Goal: Task Accomplishment & Management: Complete application form

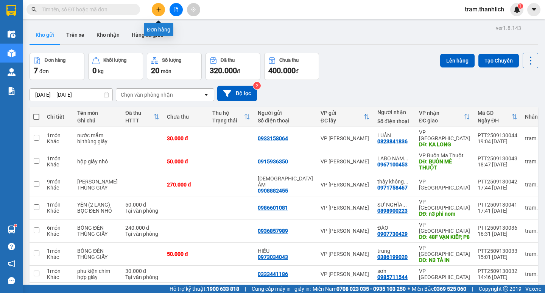
click at [158, 9] on icon "plus" at bounding box center [158, 9] width 5 height 5
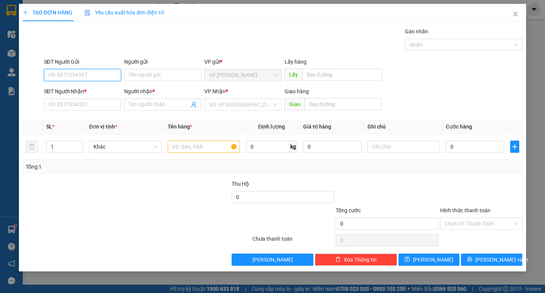
click at [73, 73] on input "SĐT Người Gửi" at bounding box center [82, 75] width 77 height 12
click at [80, 89] on div "0339960816" at bounding box center [82, 90] width 68 height 8
type input "0339960816"
type input "0377229049"
type input "anh phúc"
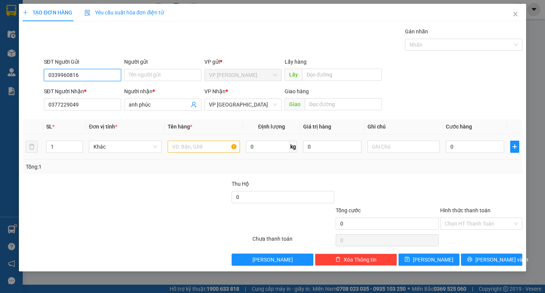
type input "0339960816"
click at [175, 145] on input "text" at bounding box center [204, 146] width 72 height 12
click at [95, 100] on input "0377229049" at bounding box center [82, 104] width 77 height 12
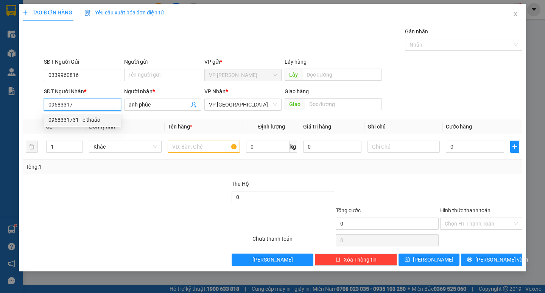
click at [100, 116] on div "0968331731 - c thaảo" at bounding box center [82, 119] width 68 height 8
type input "0968331731"
type input "c thaảo"
type input "0968331731"
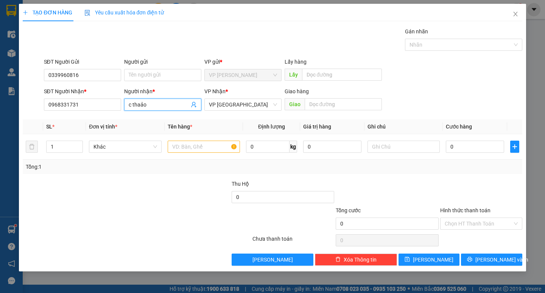
click at [170, 108] on input "c thaảo" at bounding box center [159, 104] width 61 height 8
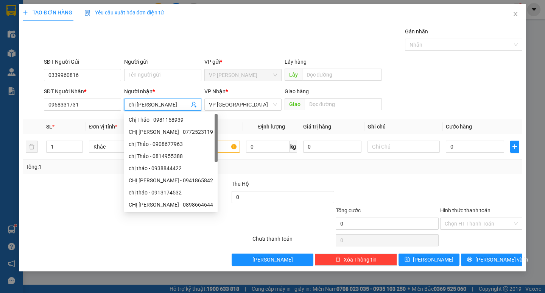
type input "chị [PERSON_NAME]"
click at [447, 92] on div "SĐT Người Nhận * 0968331731 Người nhận * chị thảo VP Nhận * VP Đà Lạt Giao hàng…" at bounding box center [283, 100] width 482 height 27
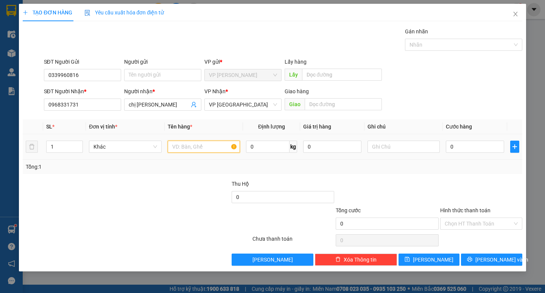
click at [215, 147] on input "text" at bounding box center [204, 146] width 72 height 12
type input "thuốc"
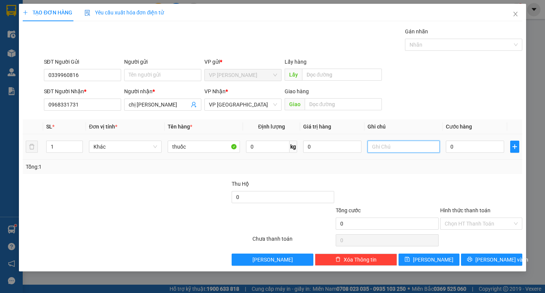
click at [379, 146] on input "text" at bounding box center [404, 146] width 72 height 12
type input "bị nhỏ"
click at [477, 146] on input "0" at bounding box center [475, 146] width 58 height 12
type input "3"
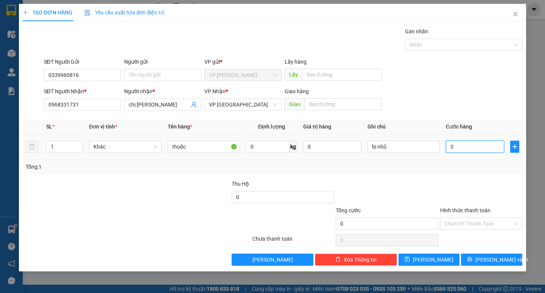
type input "3"
type input "30"
type input "300"
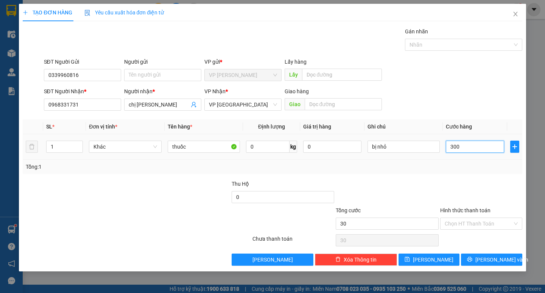
type input "300"
type input "3.000"
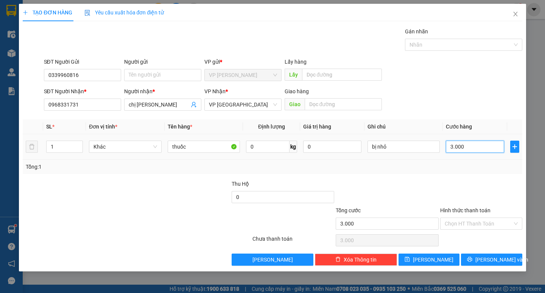
type input "30.000"
click at [499, 255] on span "[PERSON_NAME] và In" at bounding box center [502, 259] width 53 height 8
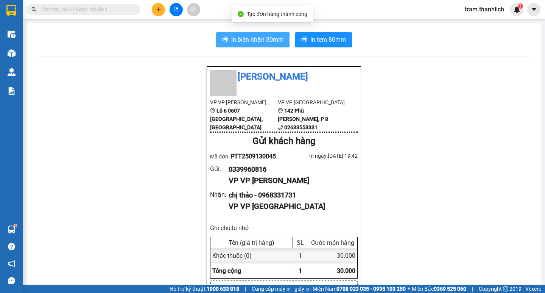
click at [255, 46] on button "In biên nhận 80mm" at bounding box center [252, 39] width 73 height 15
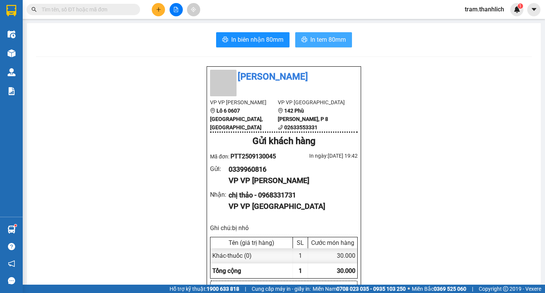
click at [317, 43] on span "In tem 80mm" at bounding box center [328, 39] width 36 height 9
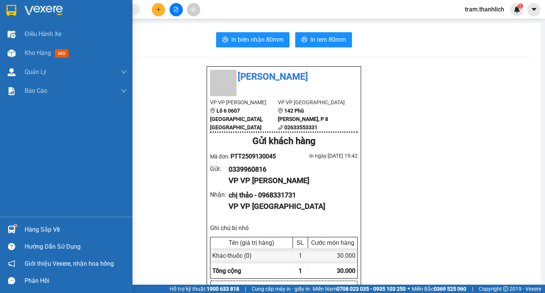
drag, startPoint x: 17, startPoint y: 50, endPoint x: 98, endPoint y: 1, distance: 94.7
click at [17, 50] on div at bounding box center [11, 53] width 13 height 13
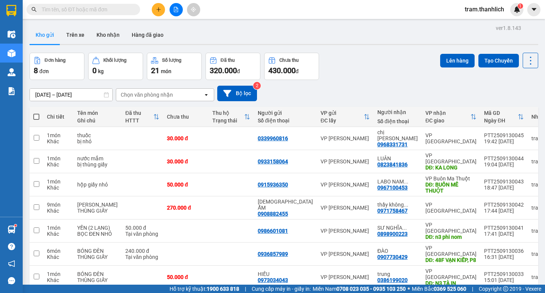
click at [160, 13] on button at bounding box center [158, 9] width 13 height 13
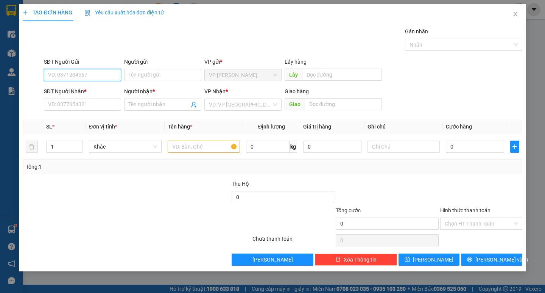
click at [66, 74] on input "SĐT Người Gửi" at bounding box center [82, 75] width 77 height 12
type input "0919527057"
click at [81, 88] on div "0919527057 - PHƯƠNG" at bounding box center [82, 90] width 68 height 8
type input "PHƯƠNG"
type input "0379571040"
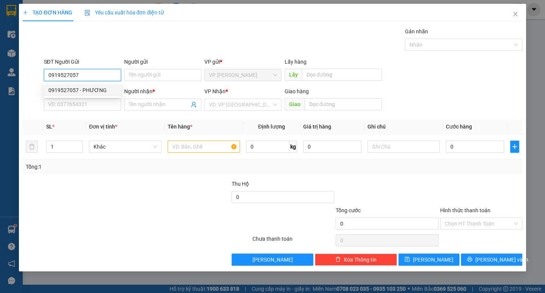
type input "HÀ"
type input "0919527057"
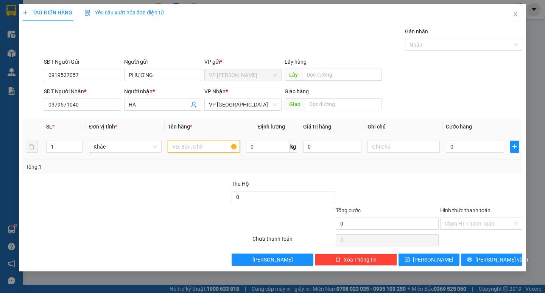
click at [192, 150] on input "text" at bounding box center [204, 146] width 72 height 12
type input "QUẦN ÁO"
drag, startPoint x: 418, startPoint y: 157, endPoint x: 417, endPoint y: 150, distance: 6.6
click at [417, 156] on td at bounding box center [404, 146] width 78 height 25
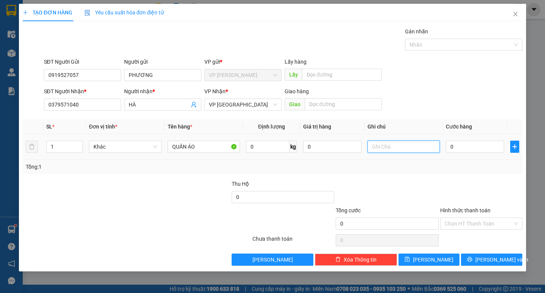
click at [417, 150] on input "text" at bounding box center [404, 146] width 72 height 12
type input "BỌC ĐEN"
click at [457, 147] on input "0" at bounding box center [475, 146] width 58 height 12
type input "3"
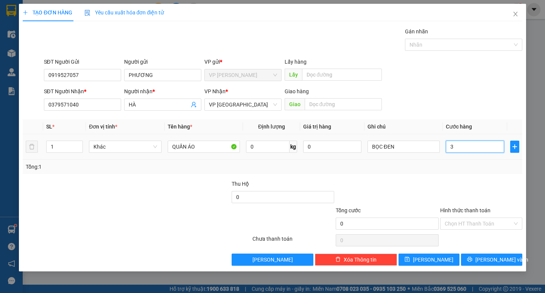
type input "3"
type input "30"
type input "300"
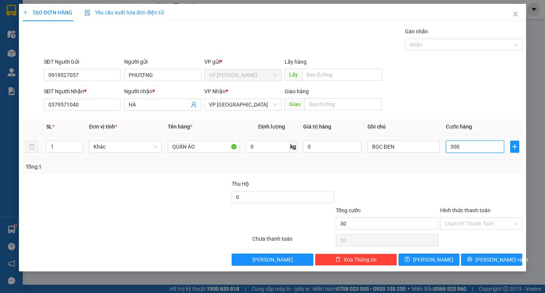
type input "300"
type input "3.000"
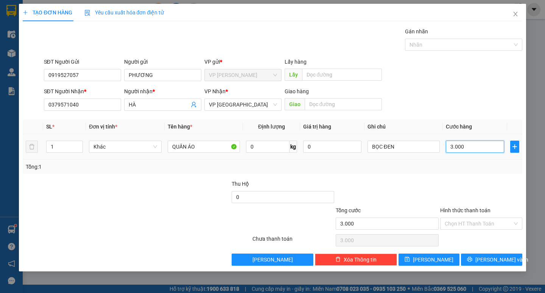
type input "30.000"
click at [472, 223] on input "Hình thức thanh toán" at bounding box center [479, 223] width 68 height 11
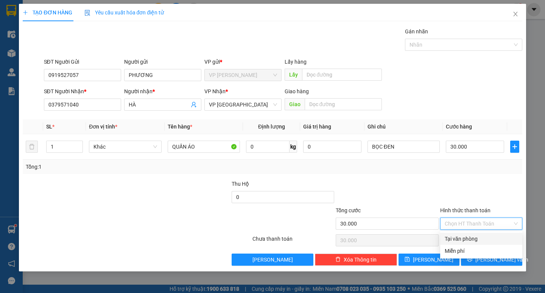
click at [470, 238] on div "Tại văn phòng" at bounding box center [481, 238] width 73 height 8
type input "0"
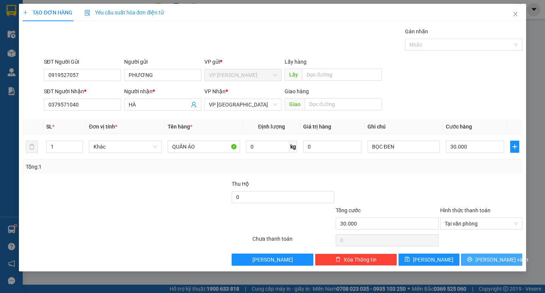
click at [492, 259] on span "[PERSON_NAME] và In" at bounding box center [502, 259] width 53 height 8
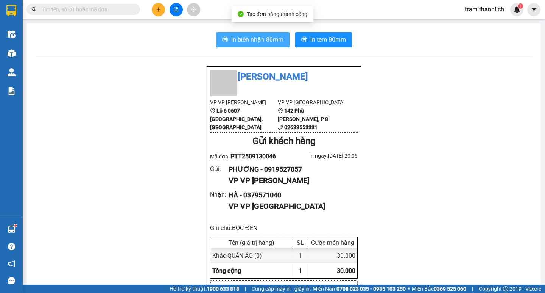
click at [226, 38] on button "In biên nhận 80mm" at bounding box center [252, 39] width 73 height 15
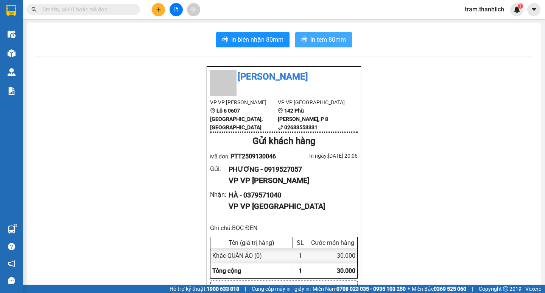
click at [334, 39] on span "In tem 80mm" at bounding box center [328, 39] width 36 height 9
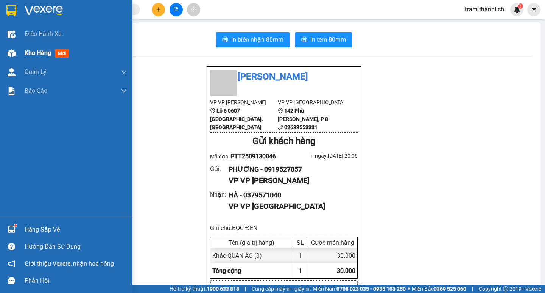
click at [24, 49] on div "Kho hàng mới" at bounding box center [66, 53] width 133 height 19
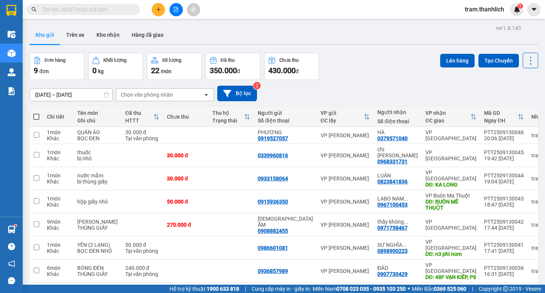
click at [163, 10] on button at bounding box center [158, 9] width 13 height 13
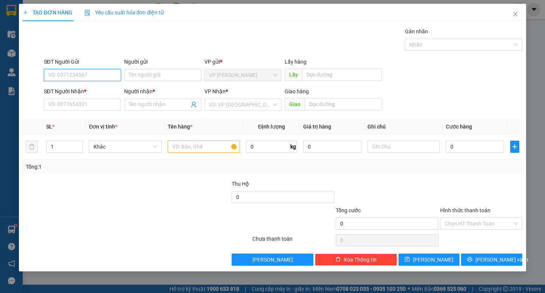
click at [84, 77] on input "SĐT Người Gửi" at bounding box center [82, 75] width 77 height 12
click at [85, 86] on div "0974553358 - ANH KHA" at bounding box center [82, 90] width 68 height 8
type input "0974553358"
type input "ANH KHA"
type input "0909080104"
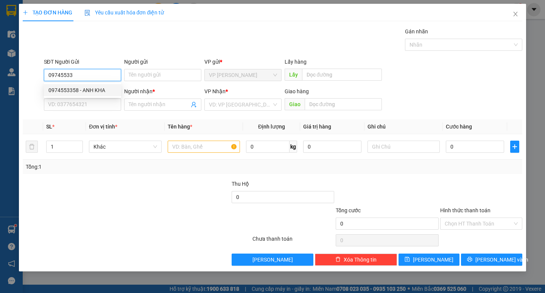
type input "THIỆN"
type input "0974553358"
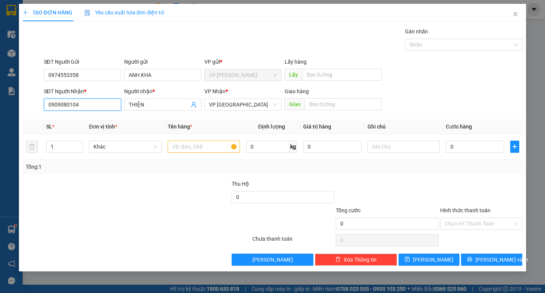
click at [99, 107] on input "0909080104" at bounding box center [82, 104] width 77 height 12
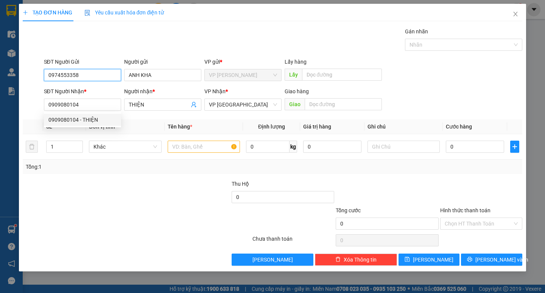
click at [98, 75] on input "0974553358" at bounding box center [82, 75] width 77 height 12
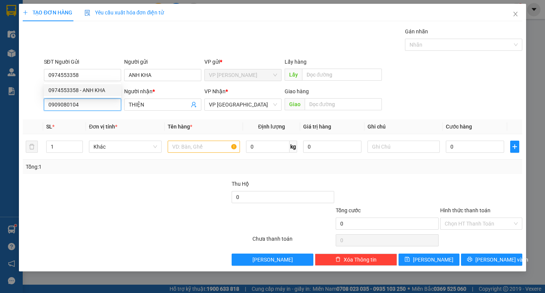
click at [112, 109] on input "0909080104" at bounding box center [82, 104] width 77 height 12
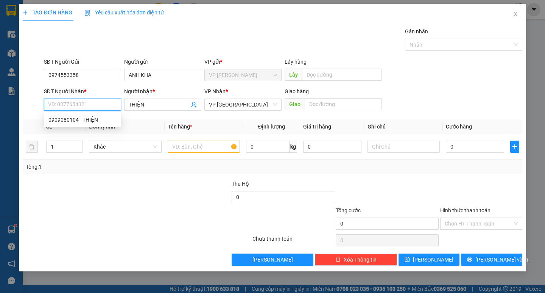
paste input "0974553358"
type input "0974553358"
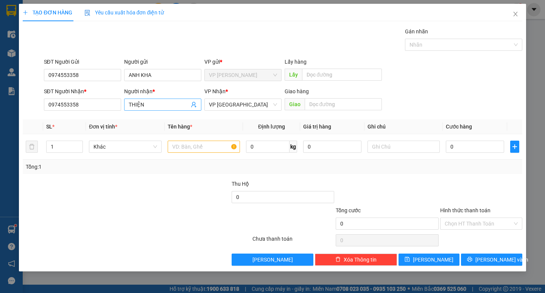
click at [162, 105] on input "THIỆN" at bounding box center [159, 104] width 61 height 8
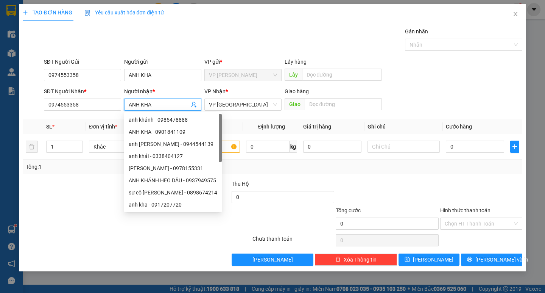
type input "ANH KHA"
click at [471, 113] on div "SĐT Người Nhận * 0974553358 Người nhận * ANH KHA VP Nhận * VP Đà Lạt Giao hàng …" at bounding box center [283, 100] width 482 height 27
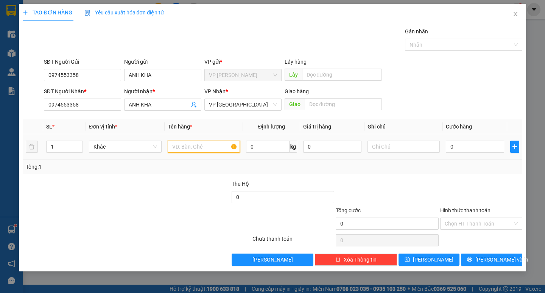
click at [202, 143] on input "text" at bounding box center [204, 146] width 72 height 12
type input "XE SH ĐỎ ("
click at [471, 145] on input "0" at bounding box center [475, 146] width 58 height 12
type input "5"
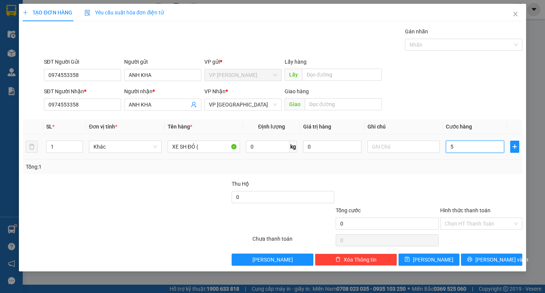
type input "5"
type input "50"
type input "500"
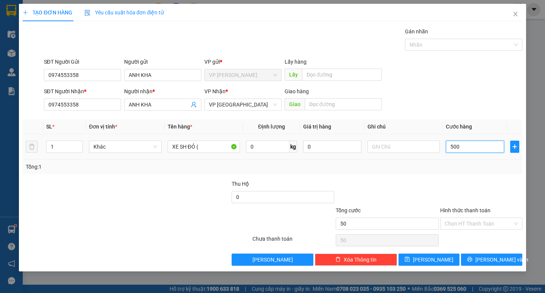
type input "500"
type input "5.000"
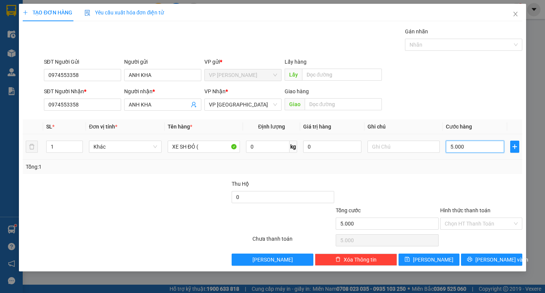
type input "50.000"
type input "500.000"
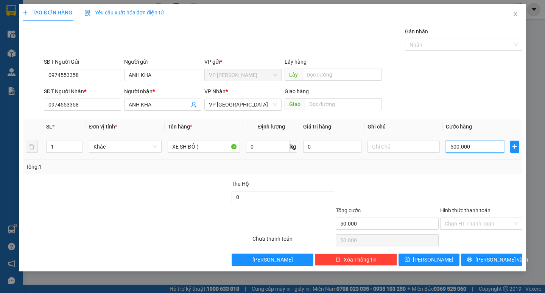
type input "500.000"
click at [217, 145] on input "XE SH ĐỎ (" at bounding box center [204, 146] width 72 height 12
type input "XE SH ĐỎ (86B5-18085)"
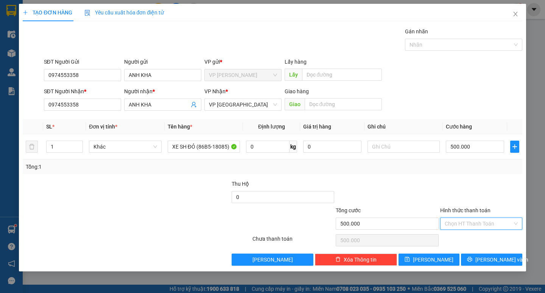
click at [485, 224] on input "Hình thức thanh toán" at bounding box center [479, 223] width 68 height 11
click at [464, 233] on div "Tại văn phòng" at bounding box center [481, 238] width 82 height 12
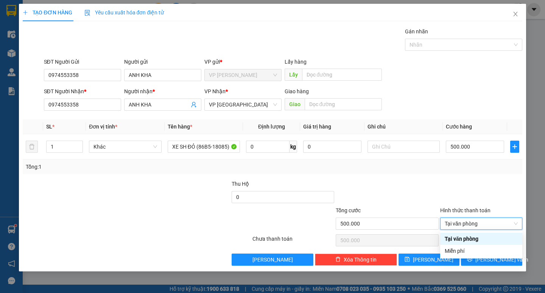
type input "0"
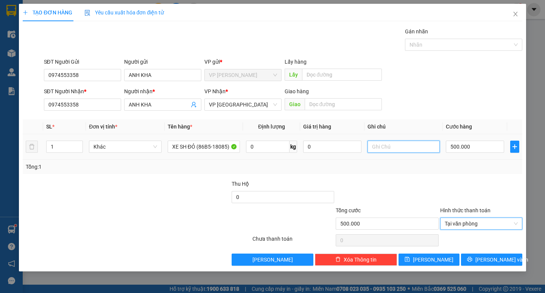
click at [410, 150] on input "text" at bounding box center [404, 146] width 72 height 12
type input "GỬI XE 13H30 (14/09)"
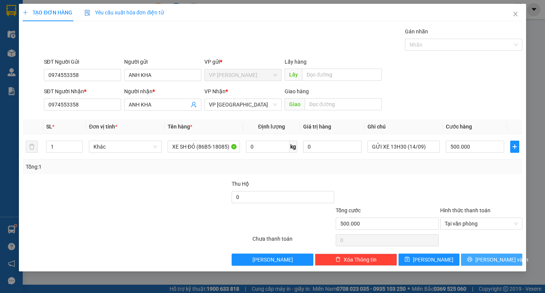
click at [499, 260] on span "[PERSON_NAME] và In" at bounding box center [502, 259] width 53 height 8
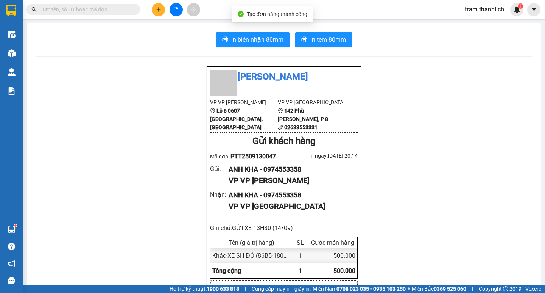
click at [265, 38] on span "In biên nhận 80mm" at bounding box center [257, 39] width 52 height 9
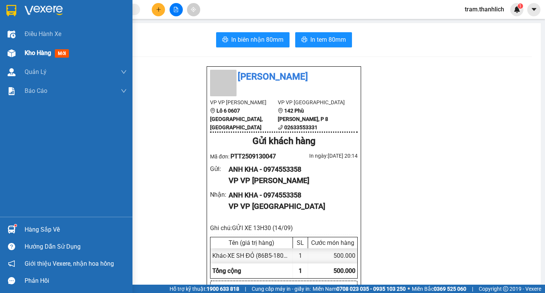
click at [35, 53] on span "Kho hàng" at bounding box center [38, 52] width 27 height 7
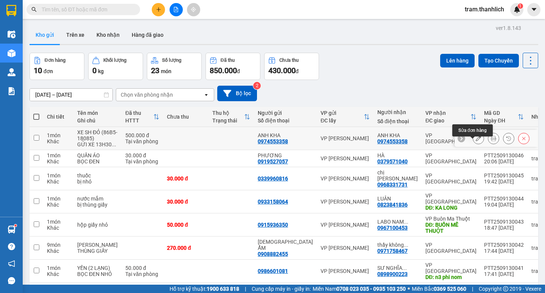
click at [476, 141] on icon at bounding box center [478, 138] width 5 height 5
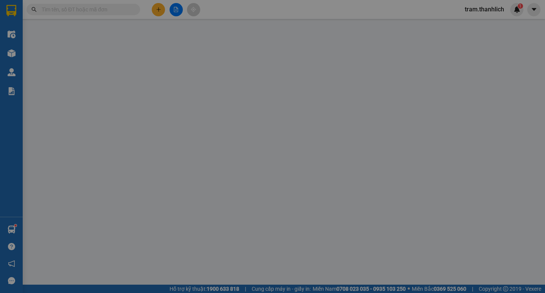
type input "0974553358"
type input "500.000"
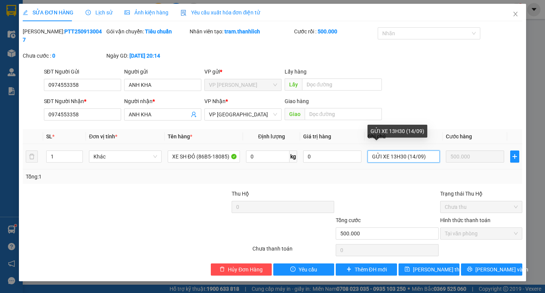
click at [426, 150] on input "GỬI XE 13H30 (14/09)" at bounding box center [404, 156] width 72 height 12
type input "GỬI XE 13H30 (14/09) (CK CÔ ĐÀO)"
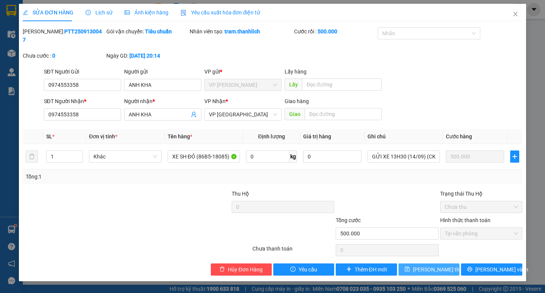
click at [437, 265] on span "[PERSON_NAME] thay đổi" at bounding box center [443, 269] width 61 height 8
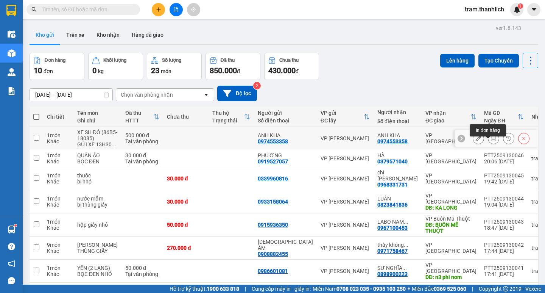
click at [491, 141] on icon at bounding box center [493, 138] width 5 height 5
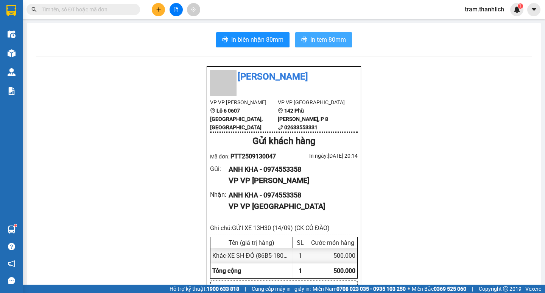
click at [328, 40] on span "In tem 80mm" at bounding box center [328, 39] width 36 height 9
